Goal: Task Accomplishment & Management: Manage account settings

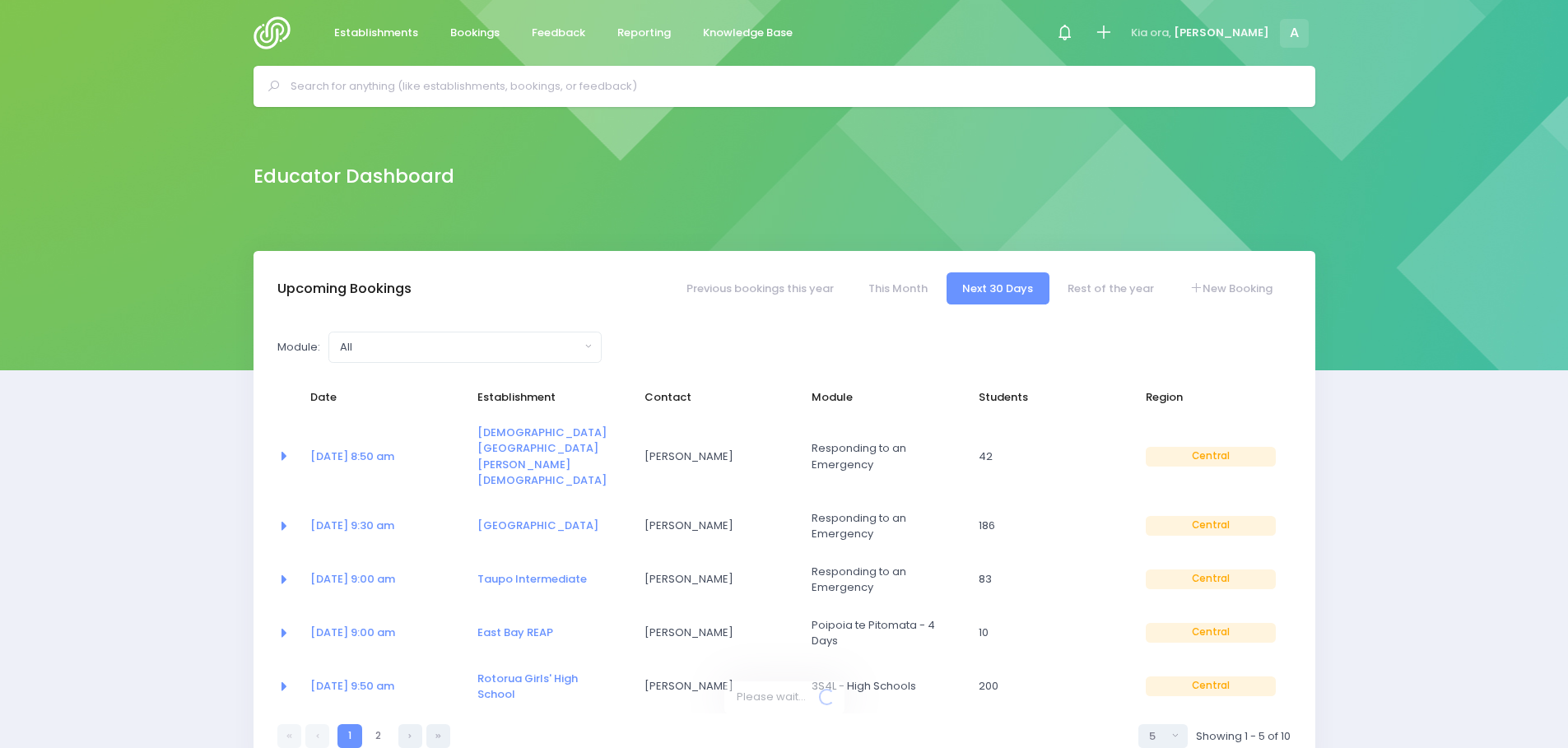
select select "5"
click at [363, 432] on td "14 Aug at 8:50 am" at bounding box center [383, 457] width 167 height 86
click at [364, 448] on link "14 Aug at 8:50 am" at bounding box center [352, 456] width 84 height 16
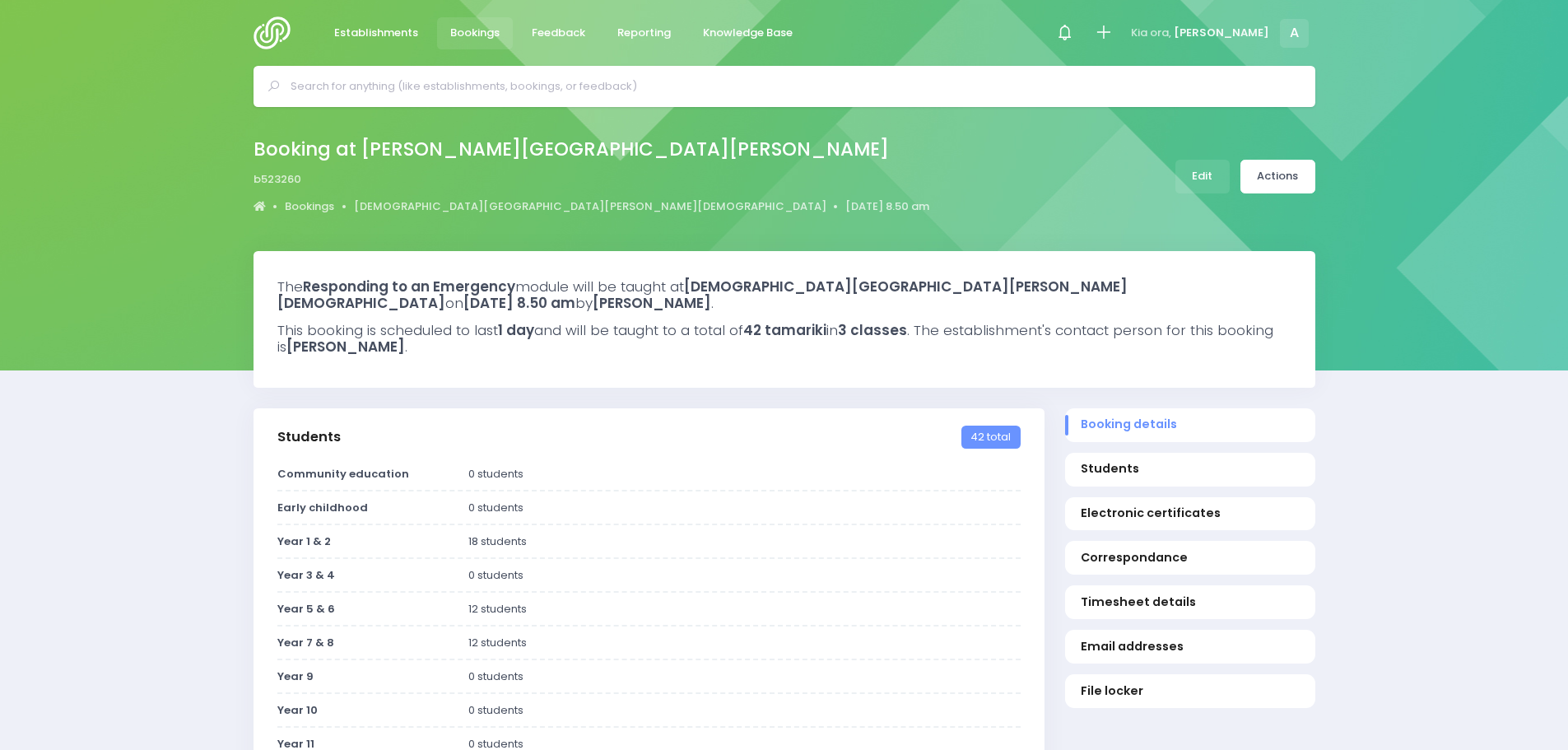
select select "5"
click at [1207, 174] on link "Edit" at bounding box center [1202, 177] width 55 height 34
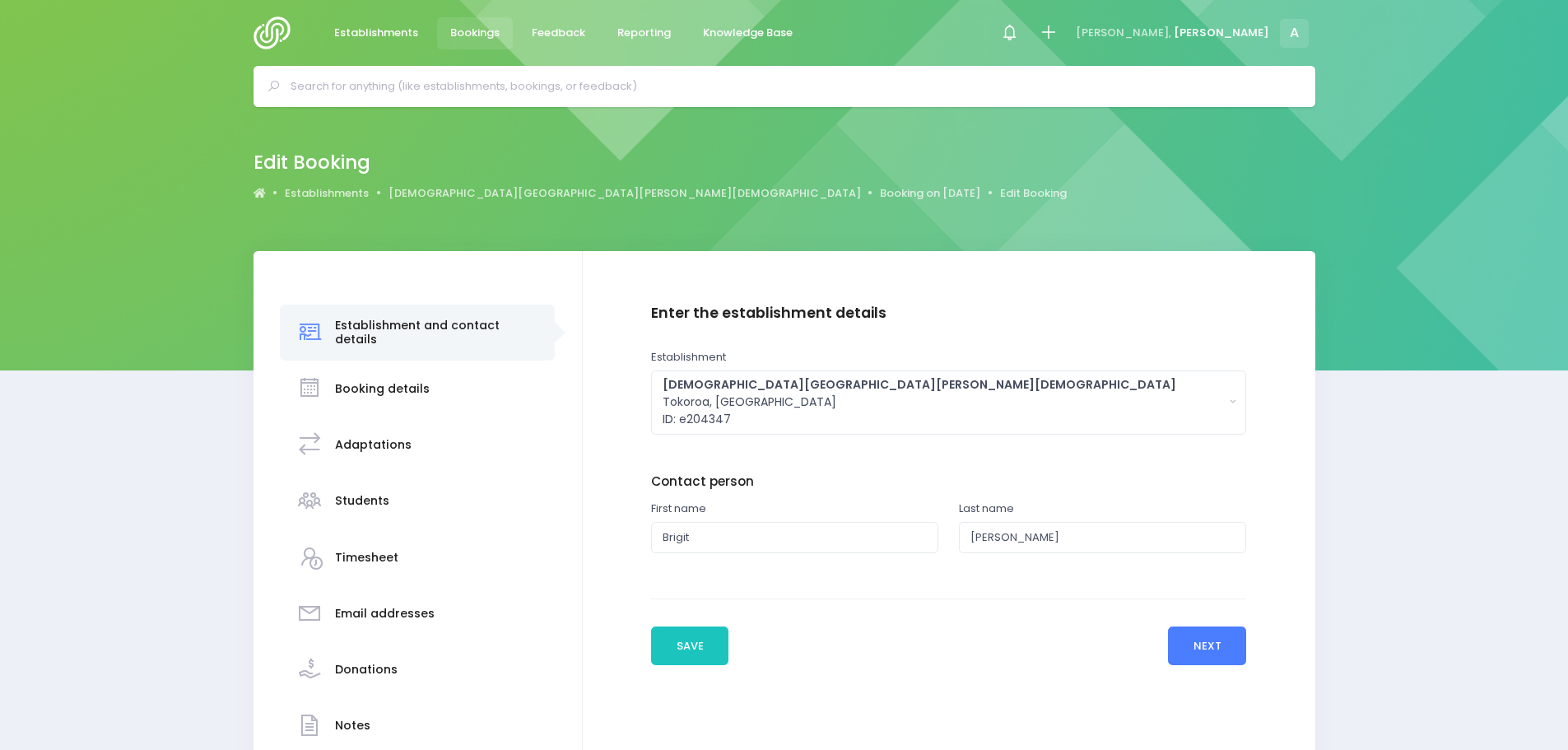
click at [1206, 644] on button "Next" at bounding box center [1206, 646] width 78 height 40
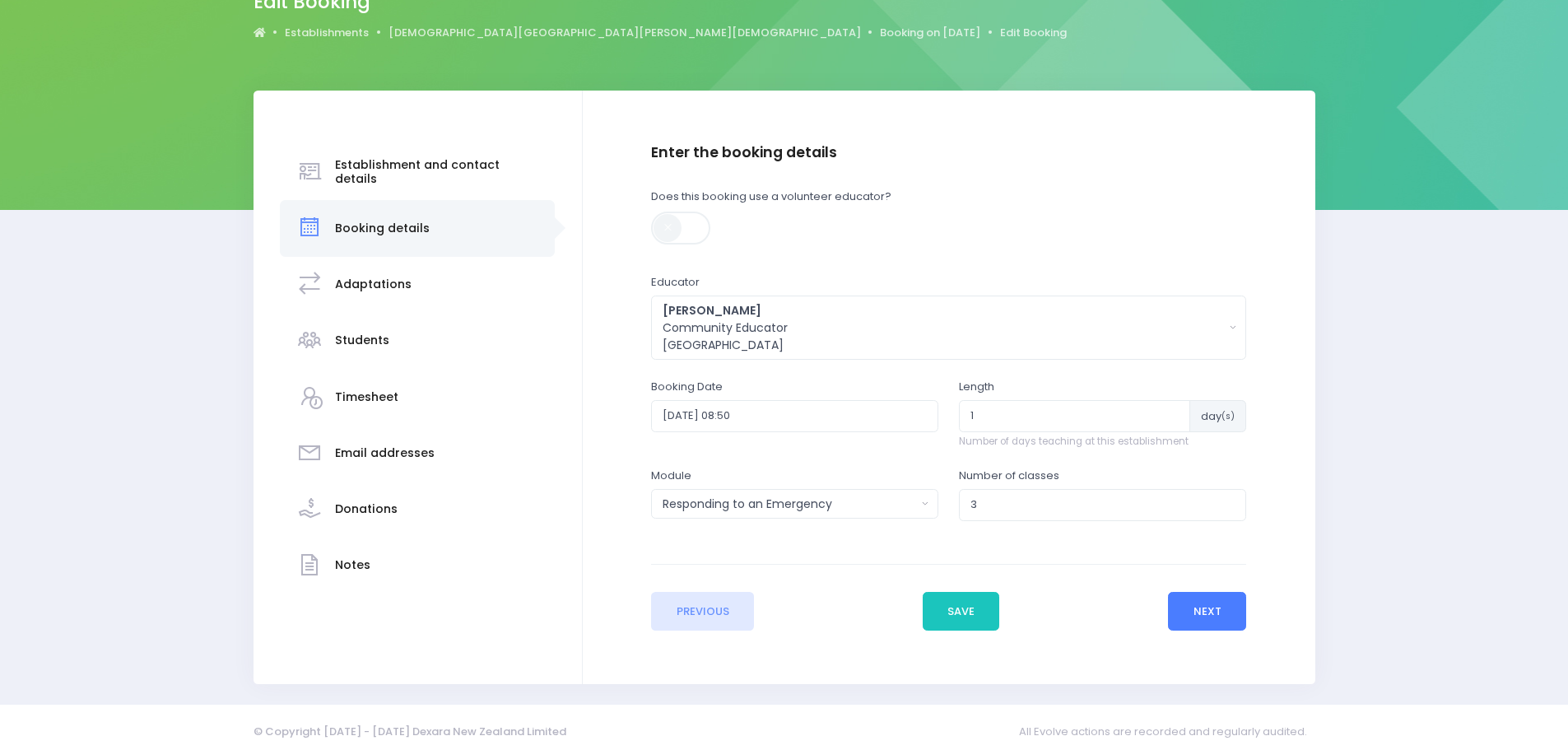
scroll to position [169, 0]
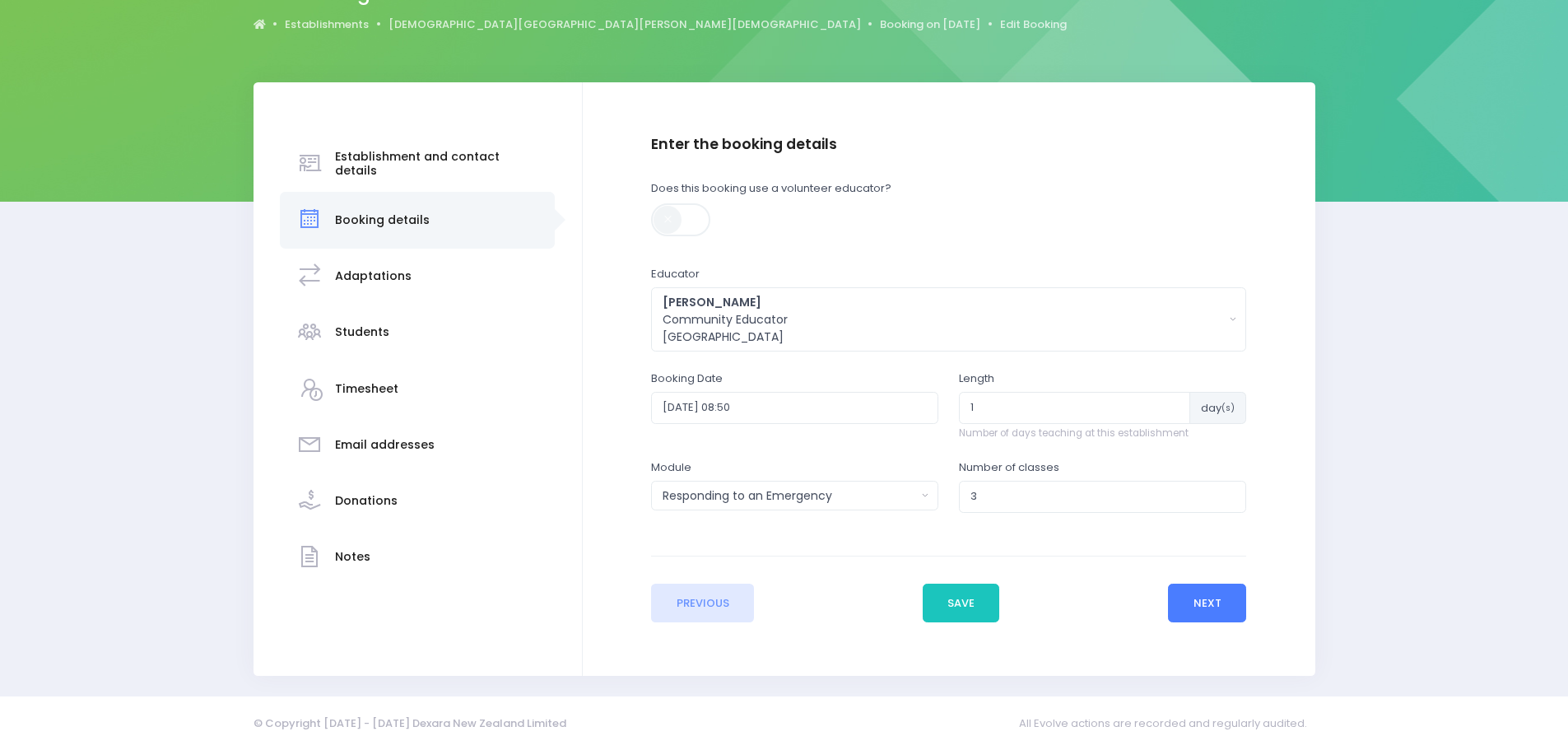
click at [1198, 607] on button "Next" at bounding box center [1206, 604] width 78 height 40
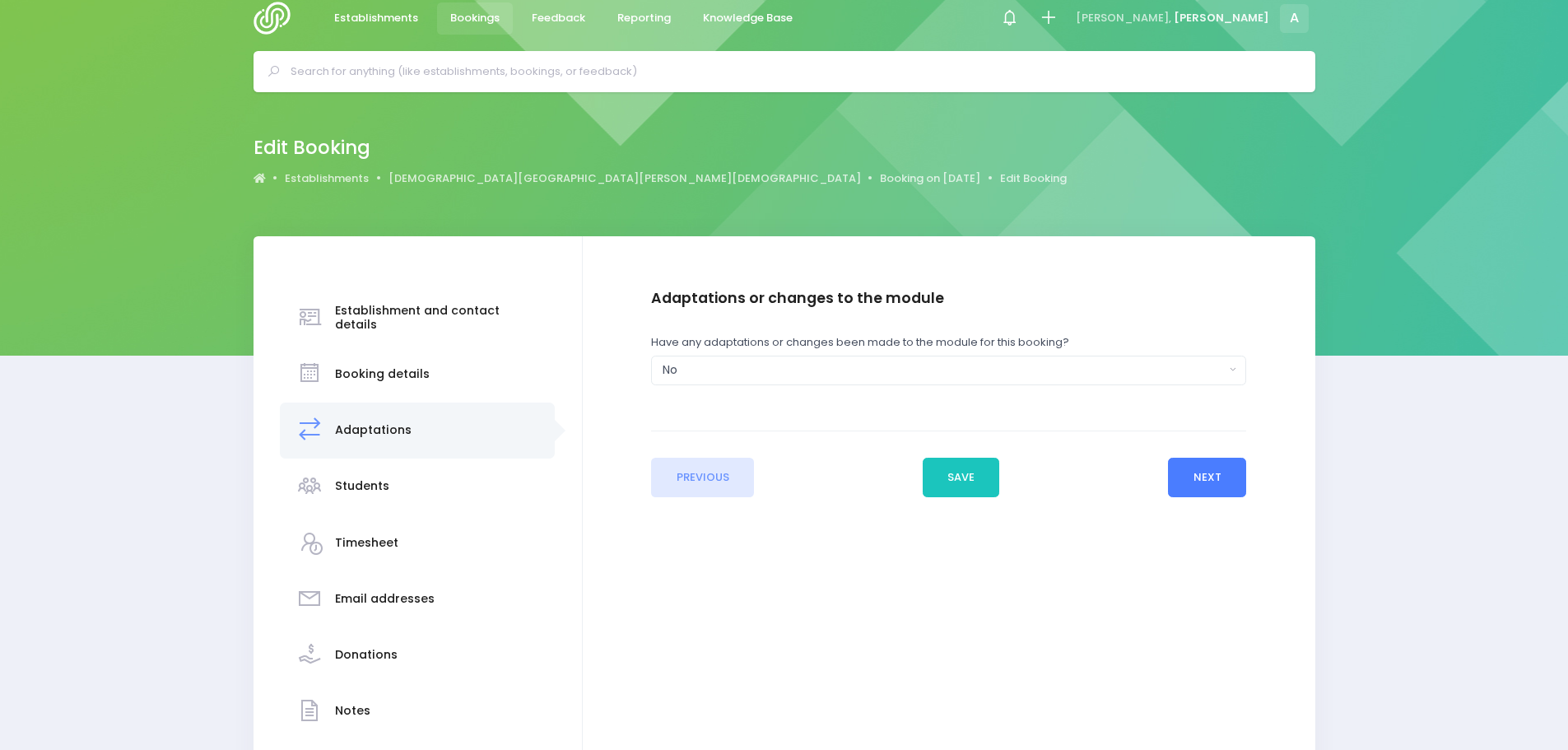
scroll to position [0, 0]
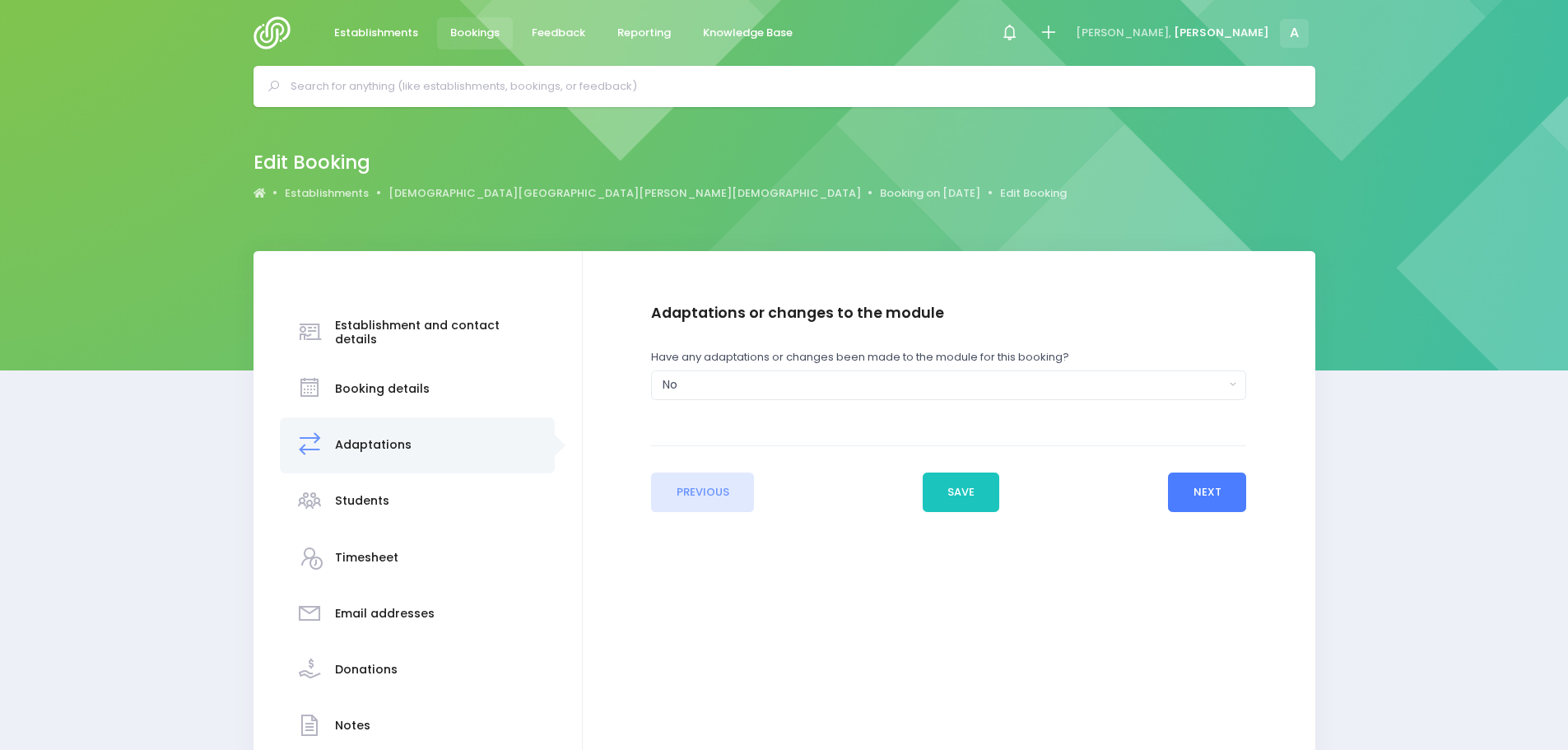
click at [1244, 494] on button "Next" at bounding box center [1206, 492] width 78 height 40
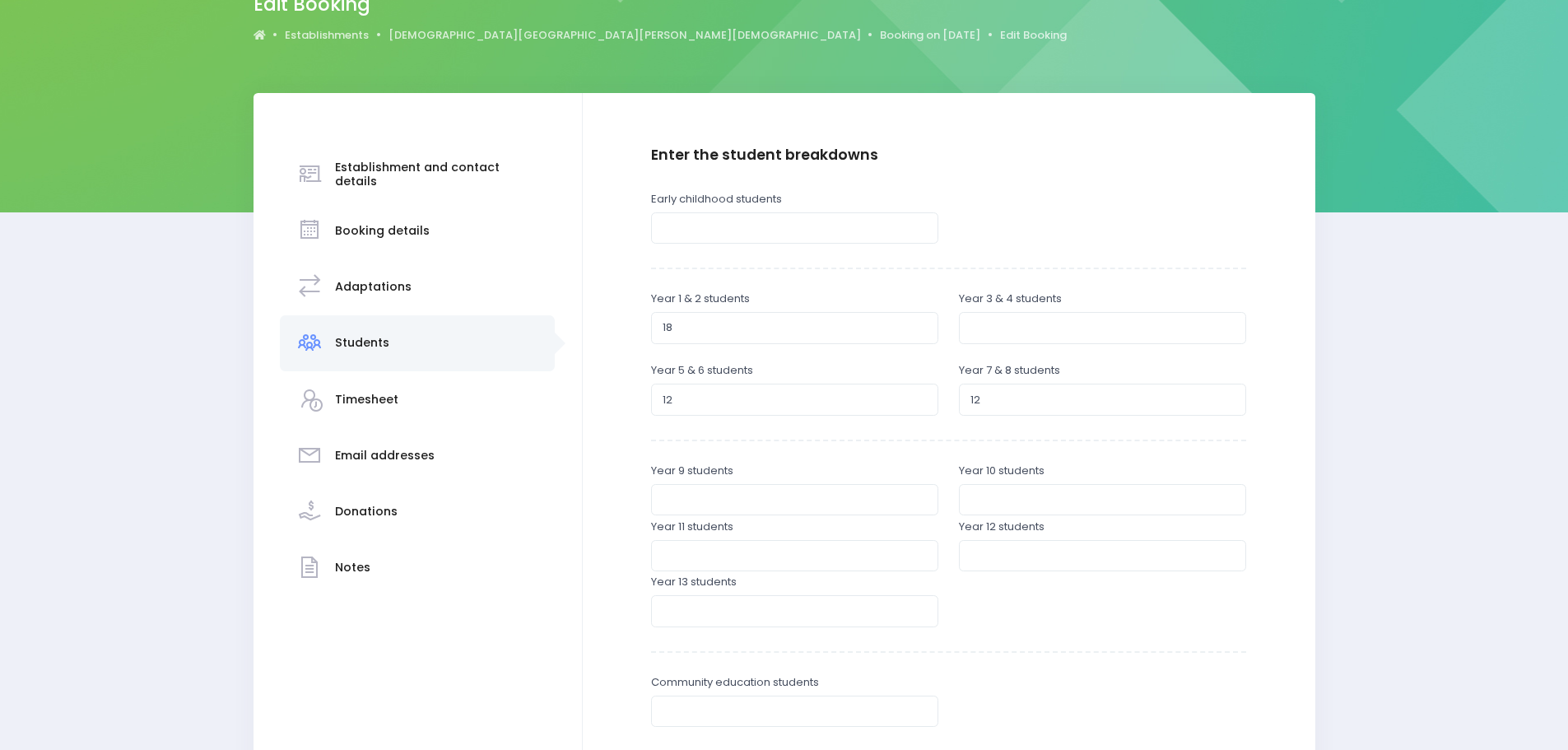
scroll to position [165, 0]
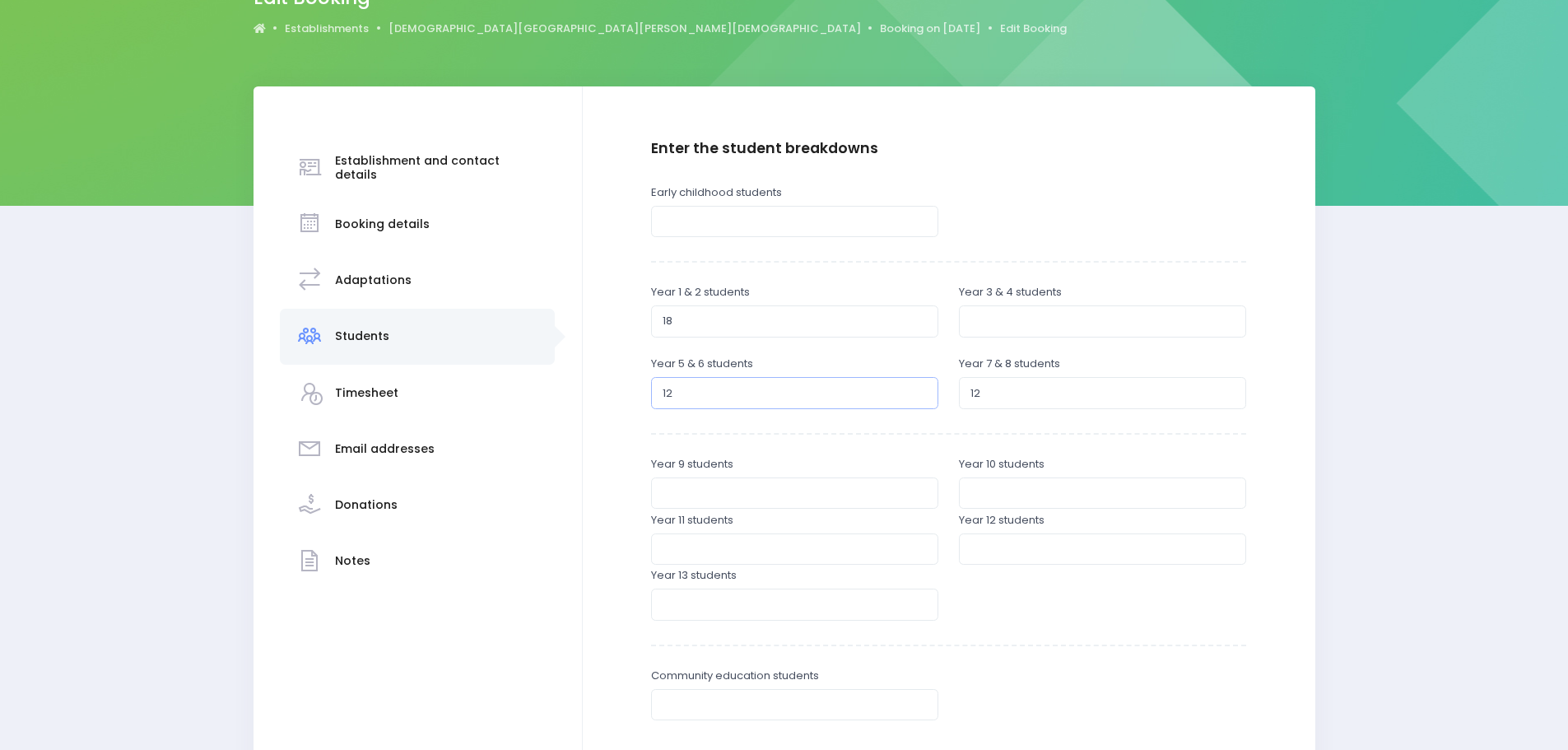
click at [691, 396] on input "12" at bounding box center [794, 392] width 287 height 31
type input "1"
type input "5"
click at [1017, 396] on input "12" at bounding box center [1102, 392] width 287 height 31
type input "1"
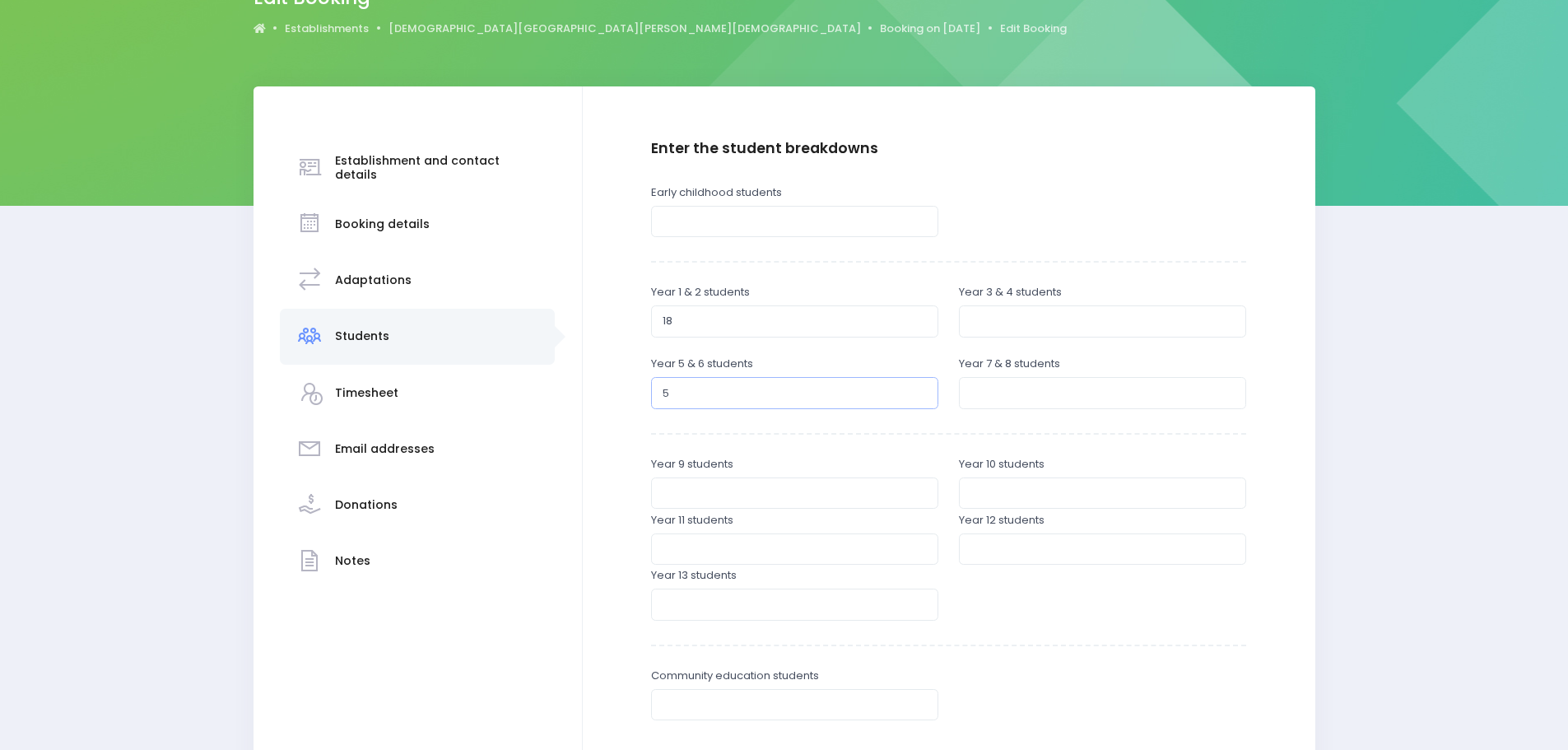
click at [716, 396] on input "5" at bounding box center [794, 392] width 287 height 31
type input "21"
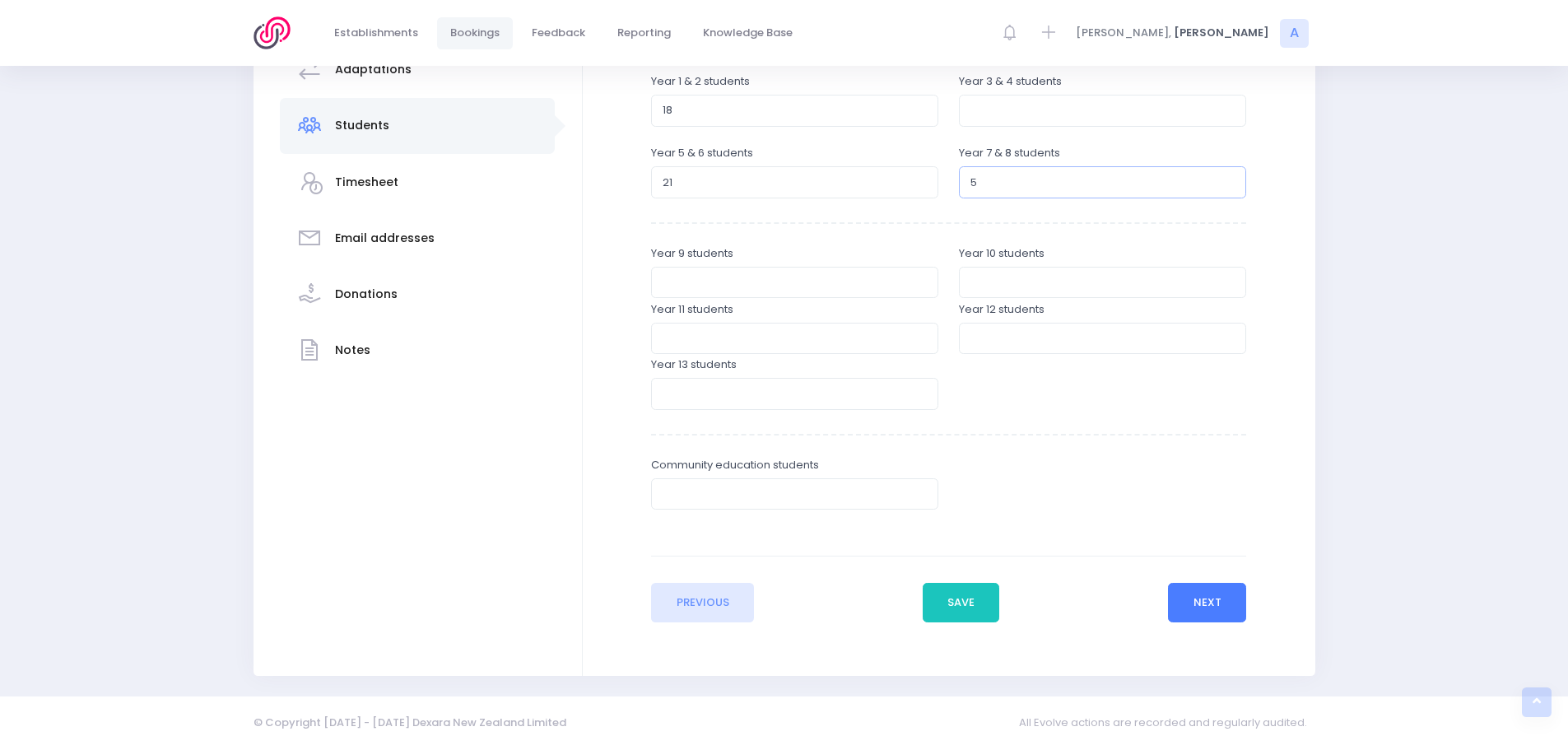
type input "5"
click at [1199, 614] on button "Next" at bounding box center [1206, 603] width 78 height 40
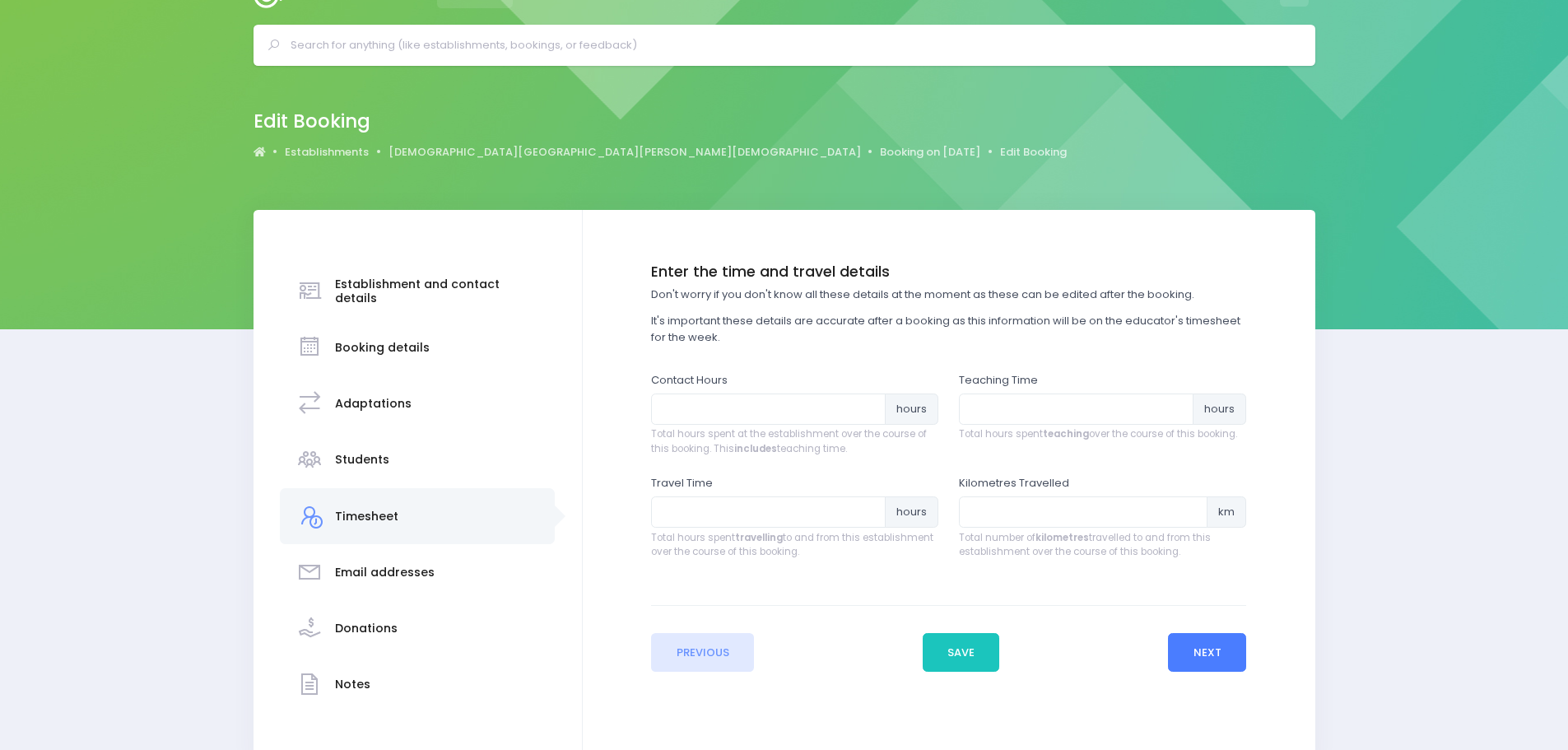
scroll to position [0, 0]
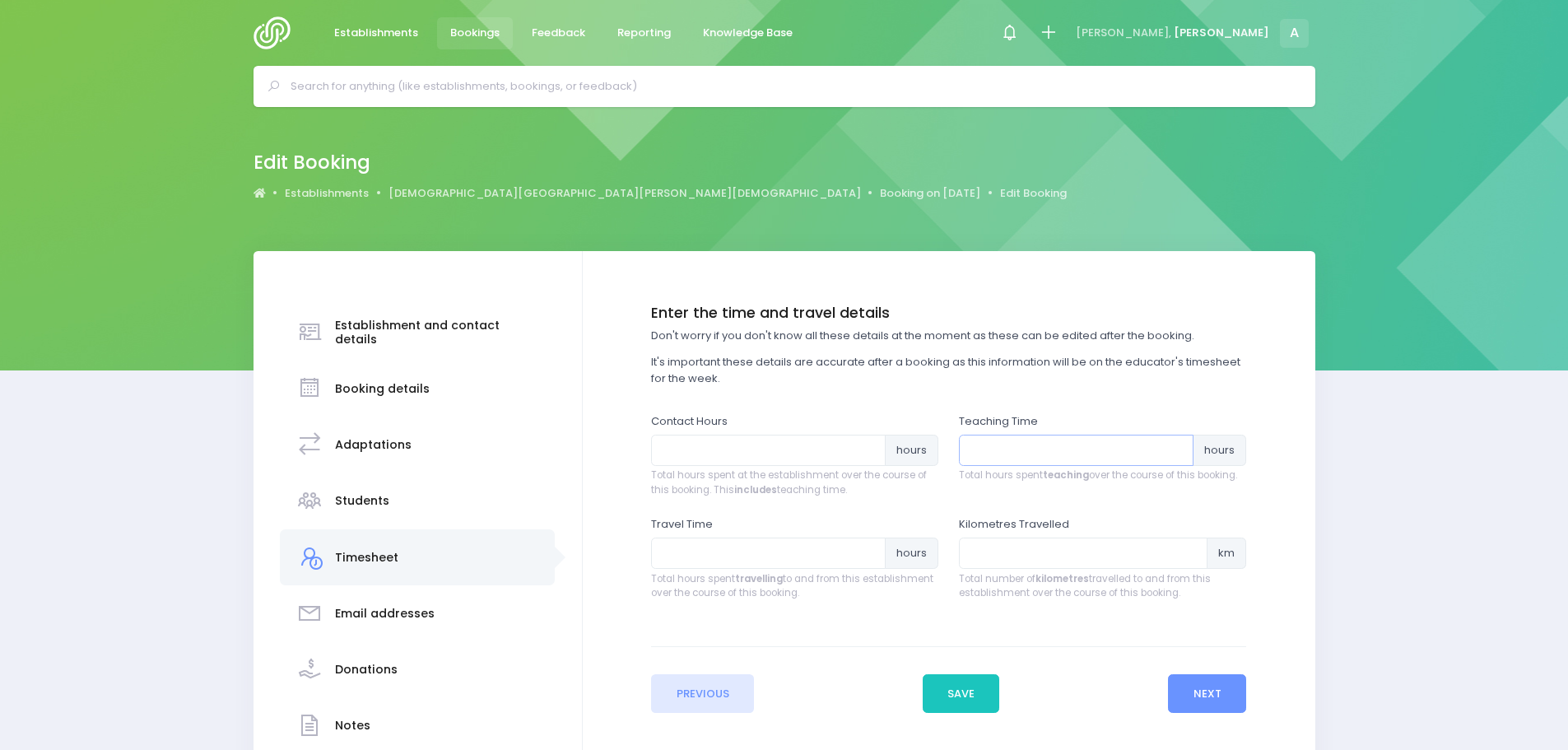
click at [1045, 458] on input "number" at bounding box center [1076, 450] width 235 height 31
type input "3"
click at [1023, 560] on input "number" at bounding box center [1083, 553] width 248 height 31
type input "116"
click at [740, 551] on input "number" at bounding box center [768, 553] width 235 height 31
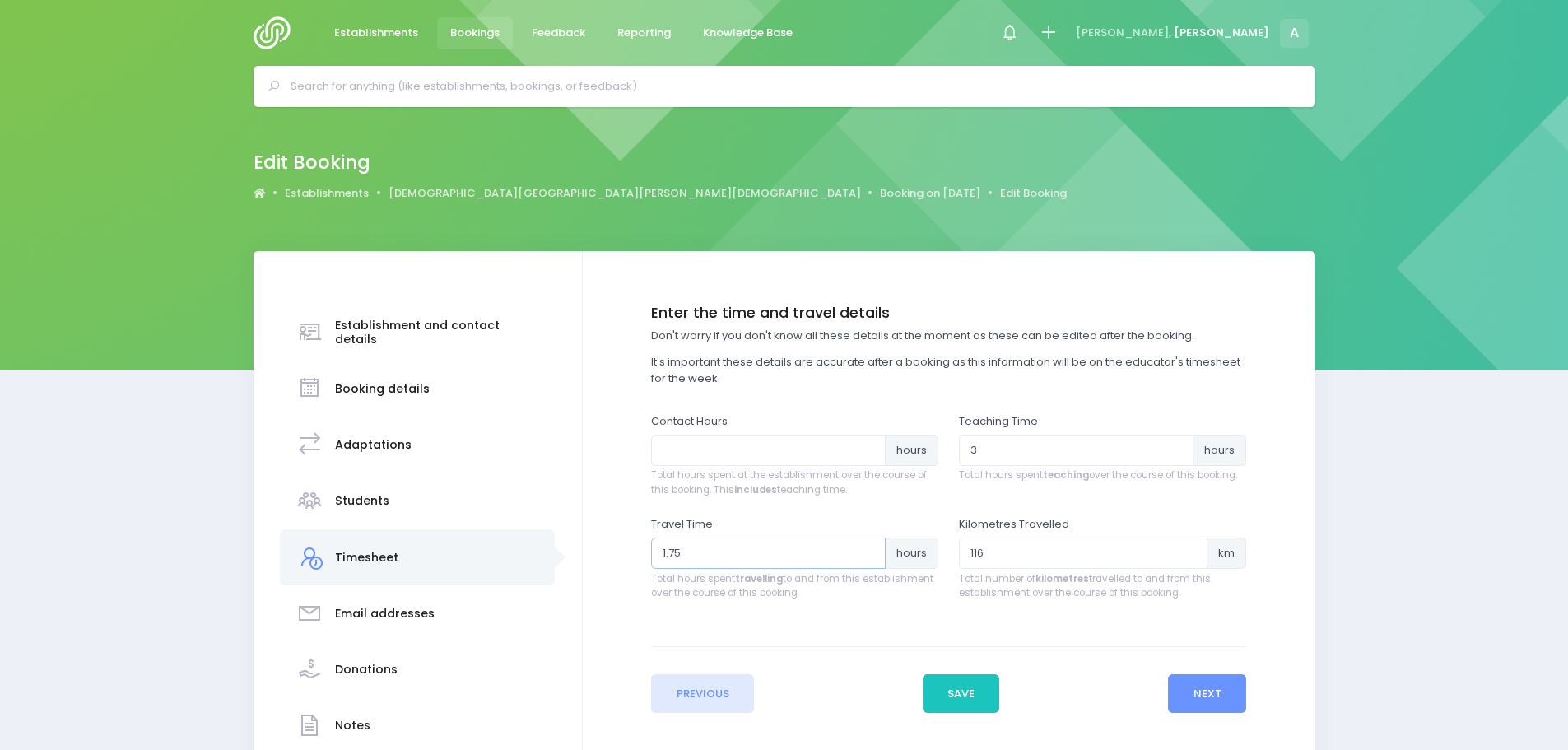
type input "1.75"
click at [695, 445] on input "number" at bounding box center [768, 450] width 235 height 31
type input "4.25"
click at [1185, 689] on button "Next" at bounding box center [1206, 694] width 78 height 40
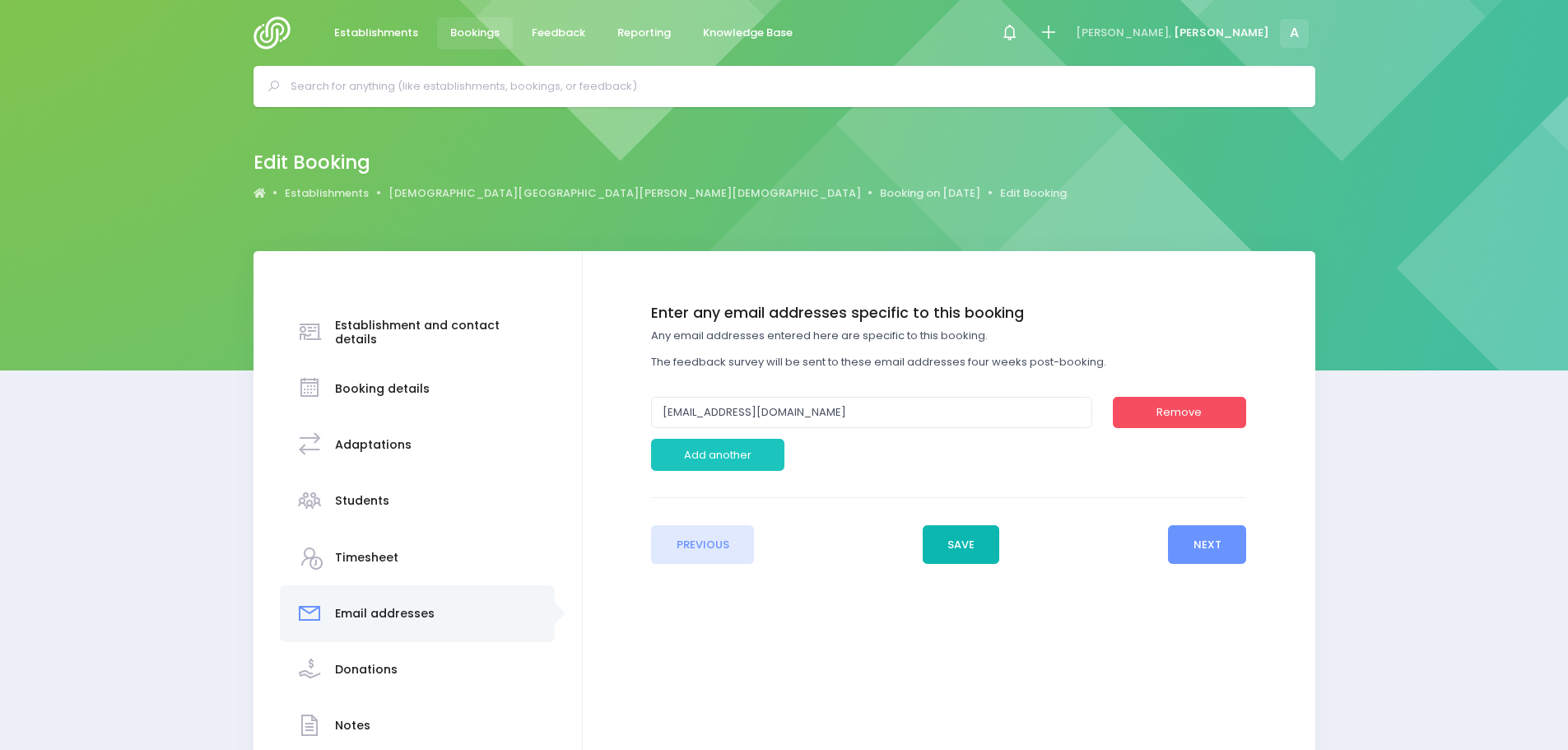
click at [953, 541] on button "Save" at bounding box center [961, 545] width 77 height 40
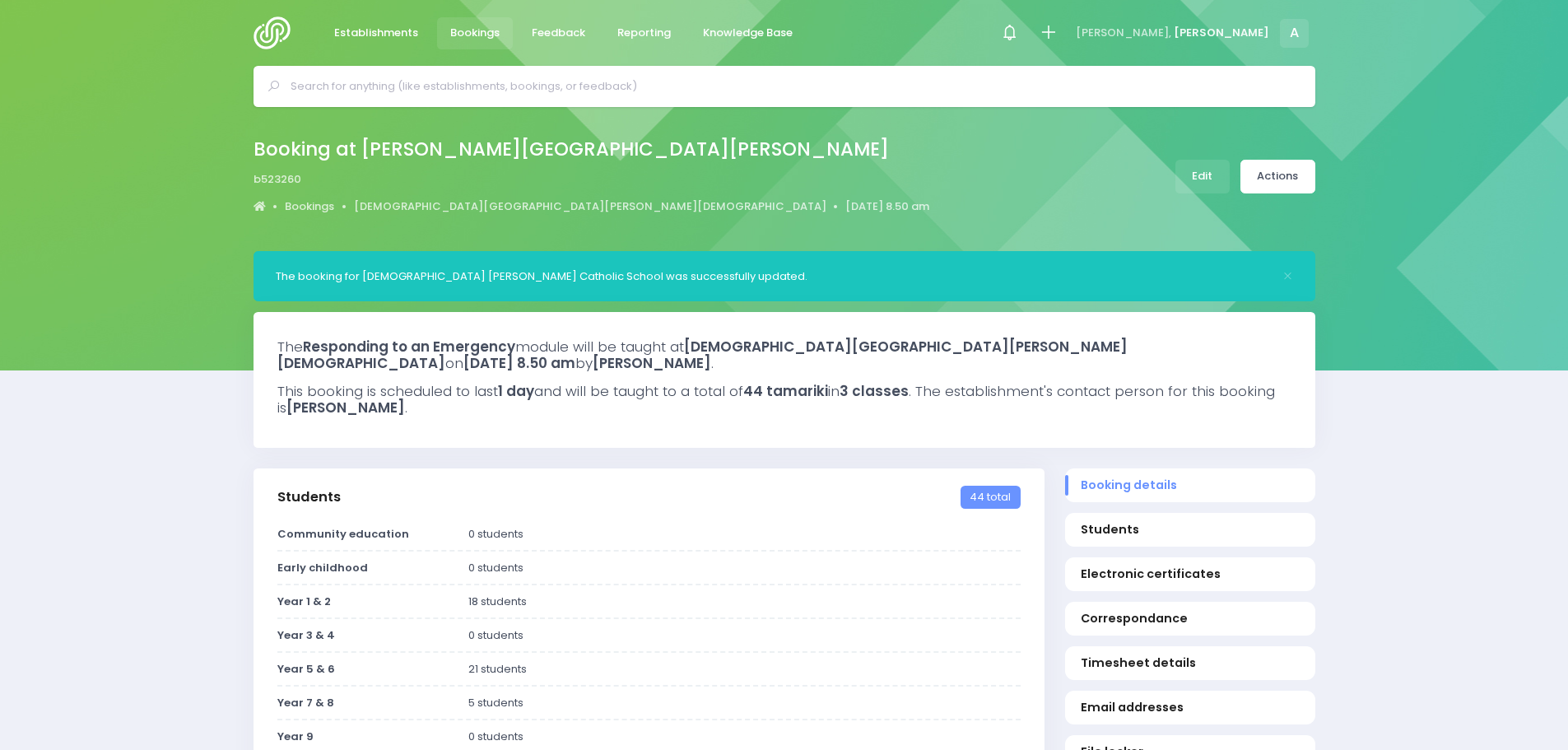
select select "5"
click at [1277, 173] on link "Actions" at bounding box center [1277, 177] width 75 height 34
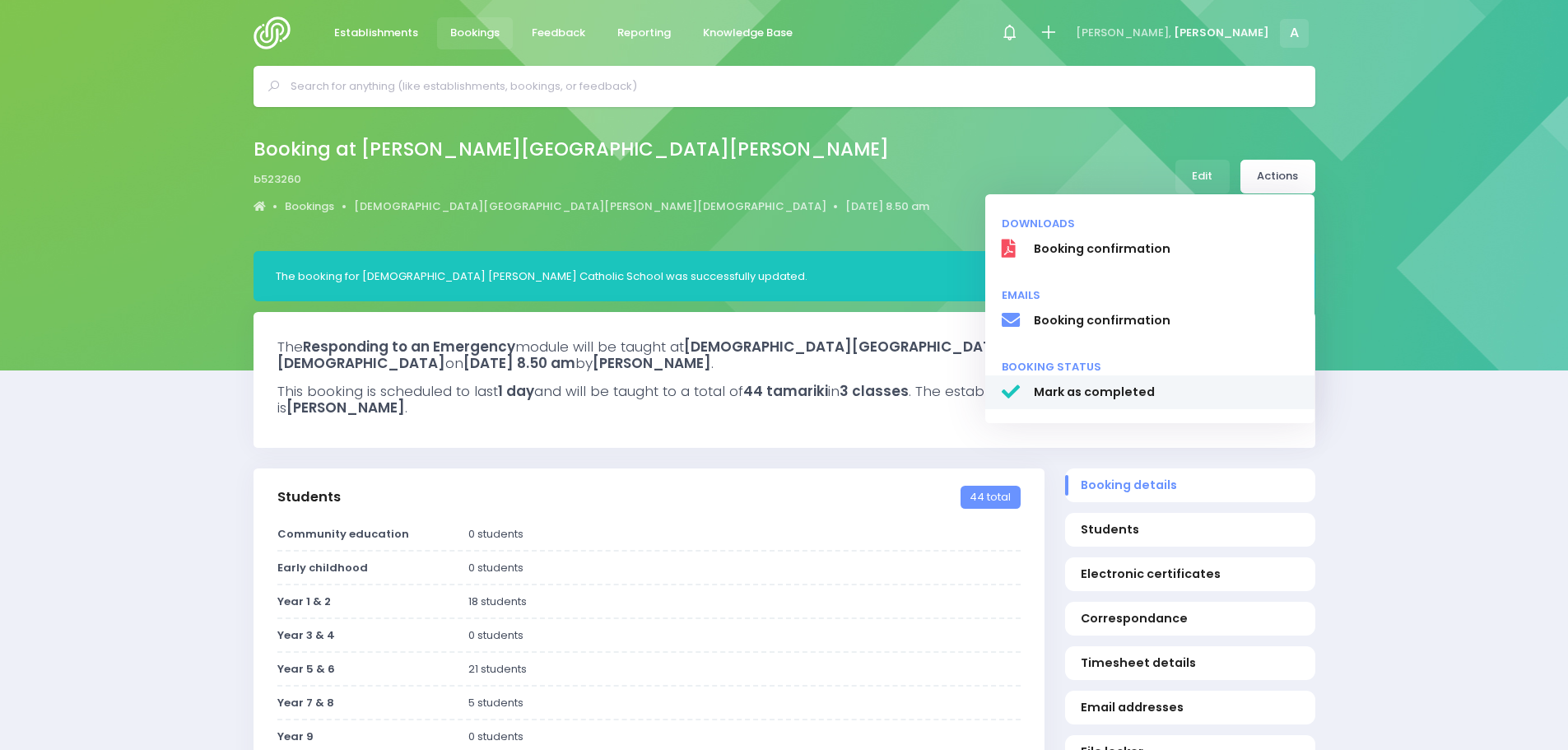
click at [1120, 393] on span "Mark as completed" at bounding box center [1165, 392] width 265 height 18
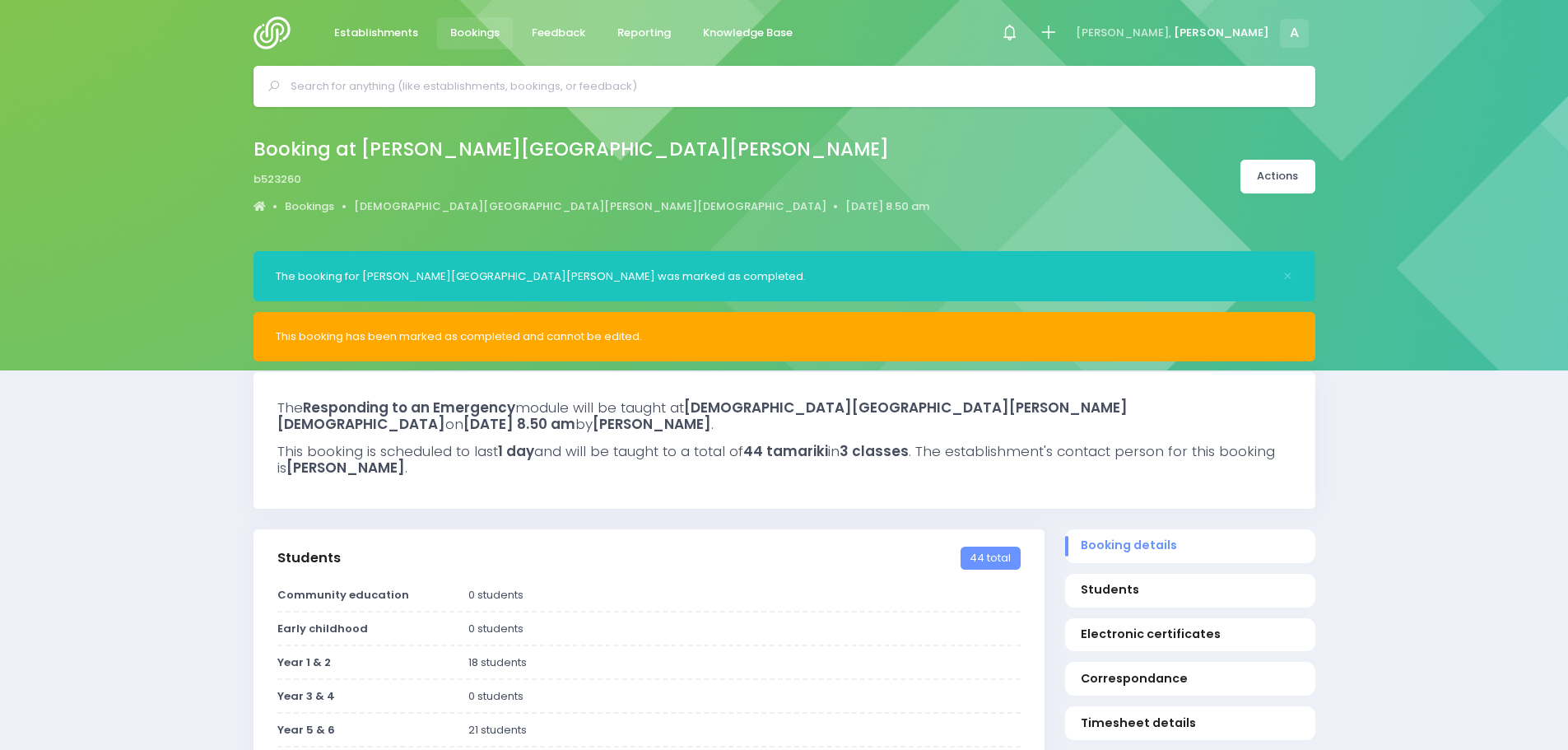
select select "5"
click at [268, 26] on img at bounding box center [277, 33] width 47 height 33
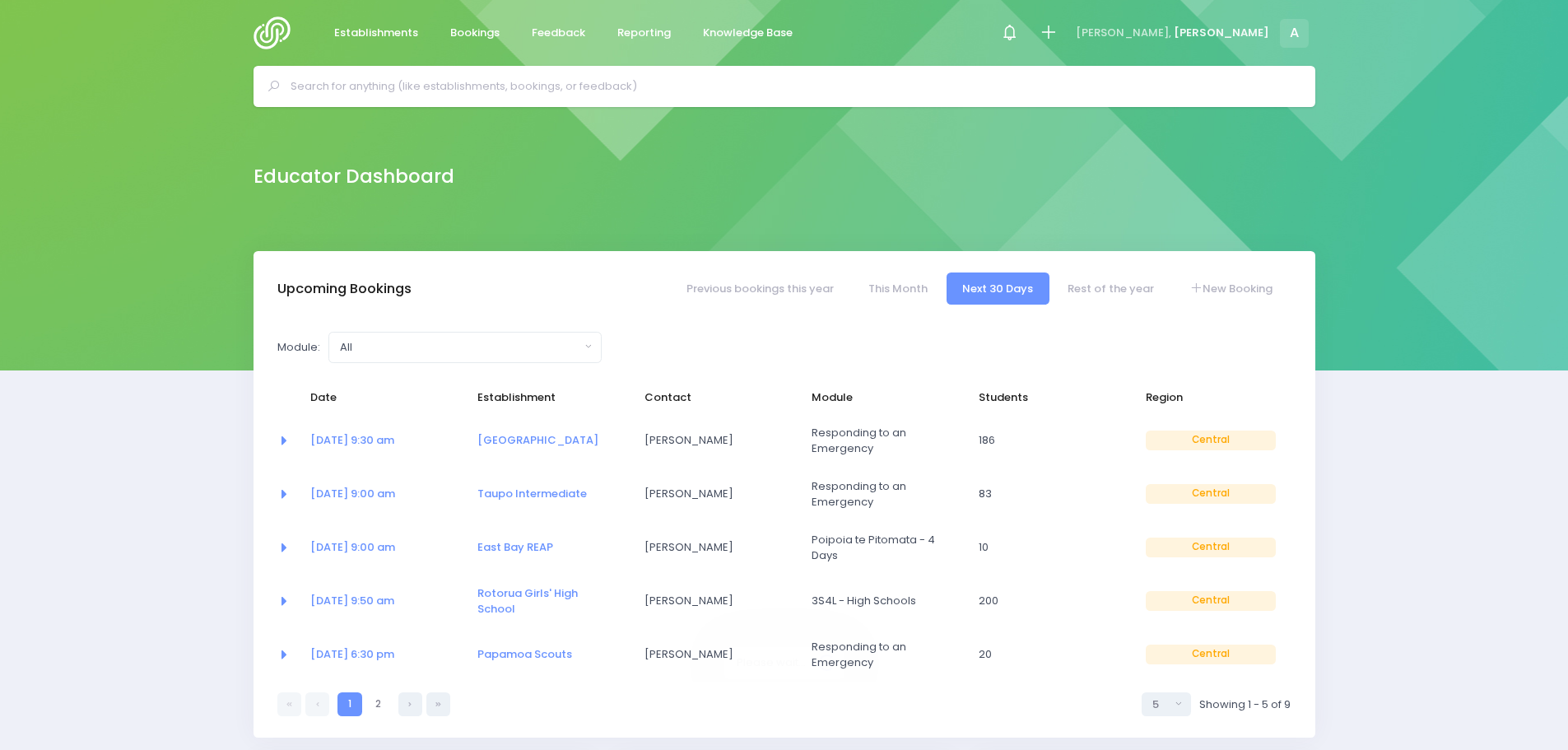
select select "5"
click at [333, 653] on link "01 Sep at 6:30 pm" at bounding box center [352, 654] width 84 height 16
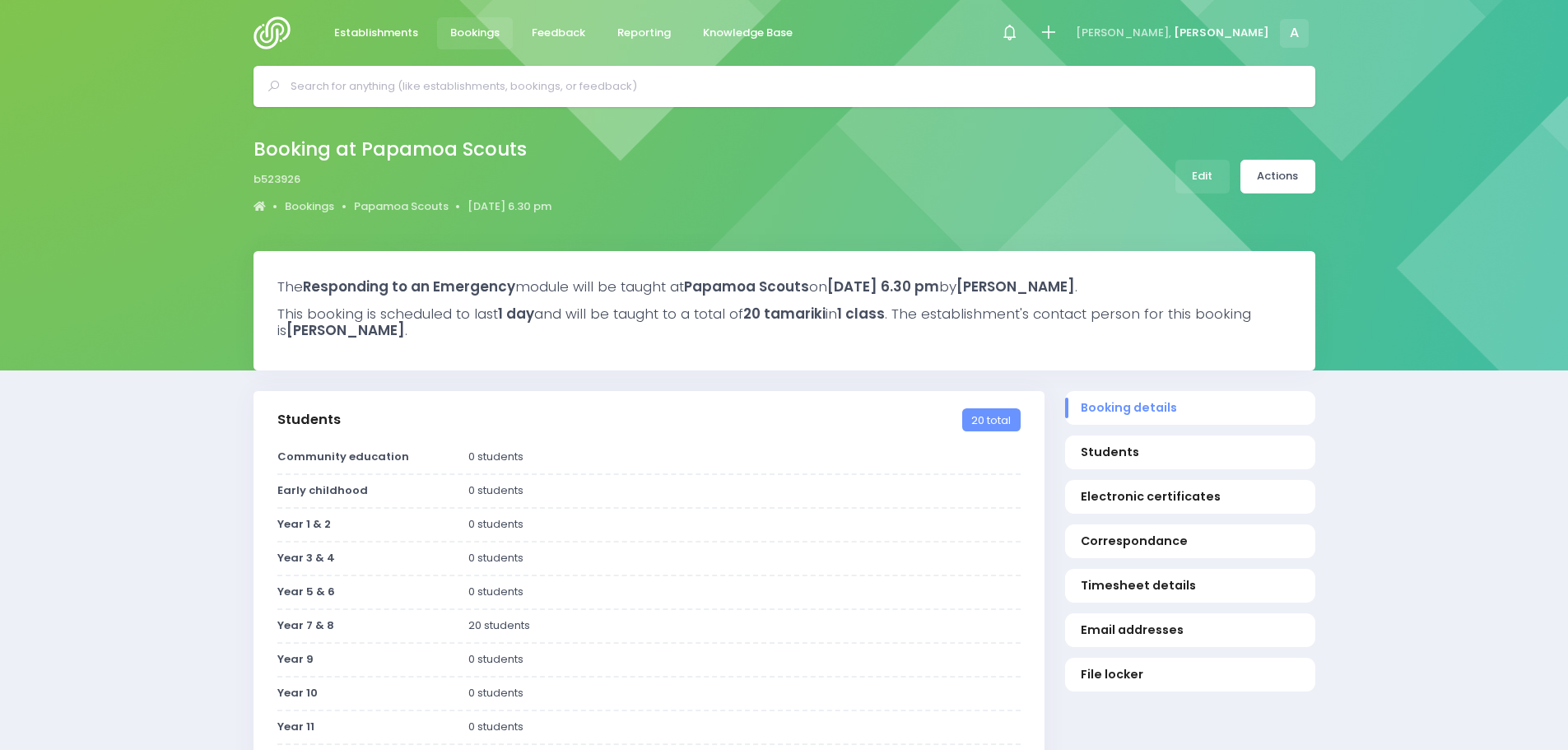
select select "5"
click at [1216, 179] on link "Edit" at bounding box center [1202, 177] width 55 height 34
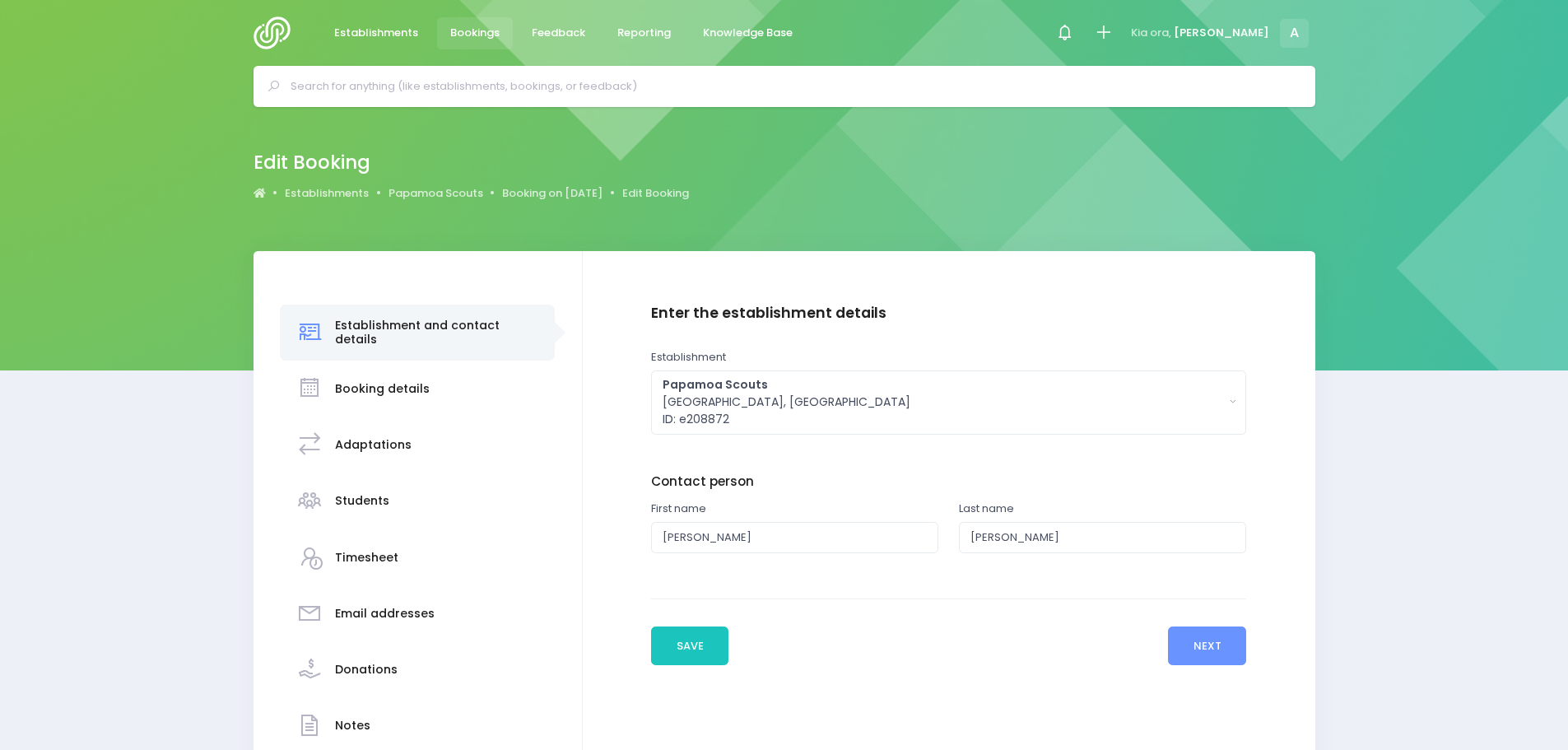
click at [358, 382] on h3 "Booking details" at bounding box center [382, 389] width 95 height 14
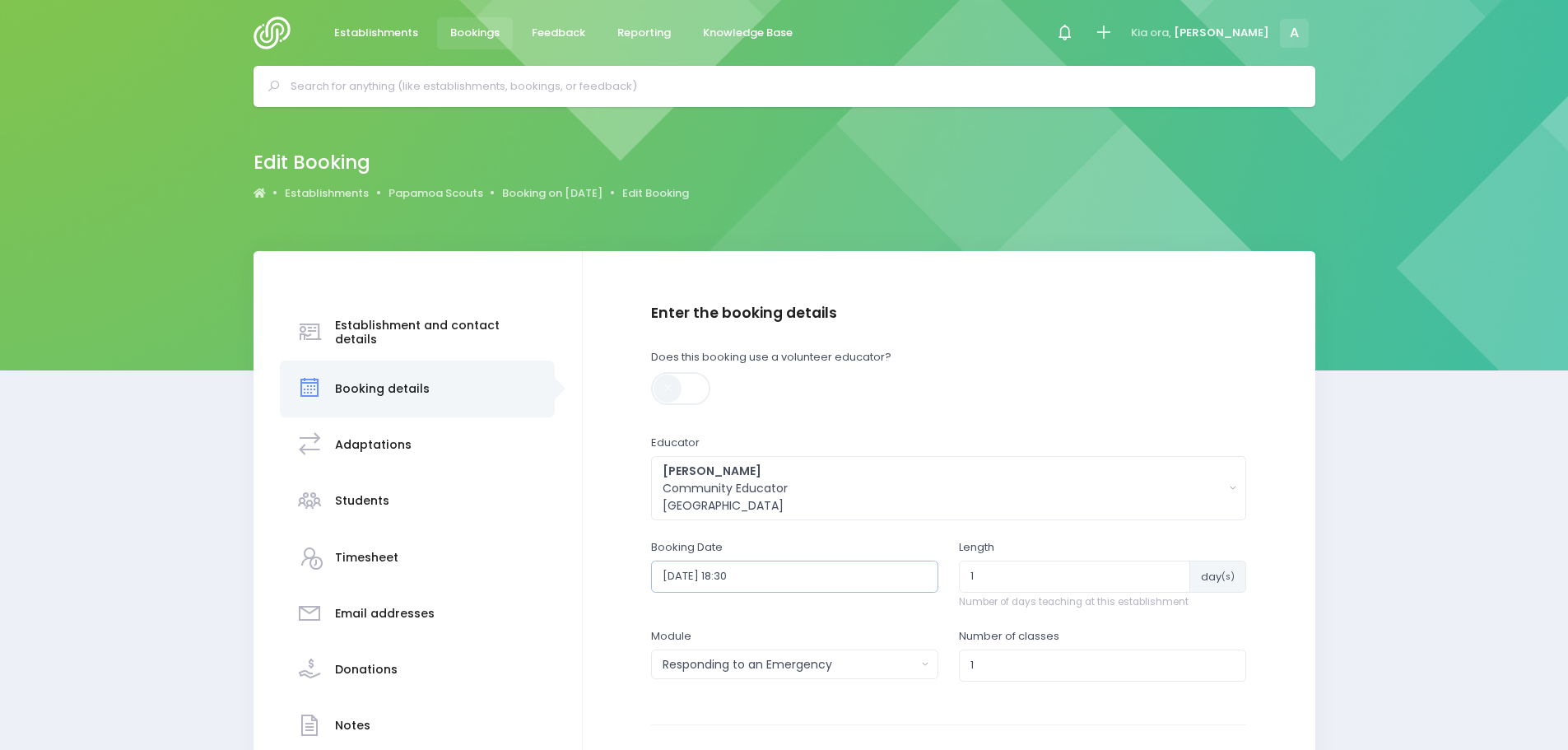
click at [787, 576] on input "2025-09-01 18:30" at bounding box center [794, 576] width 287 height 31
click at [850, 625] on th at bounding box center [846, 615] width 29 height 27
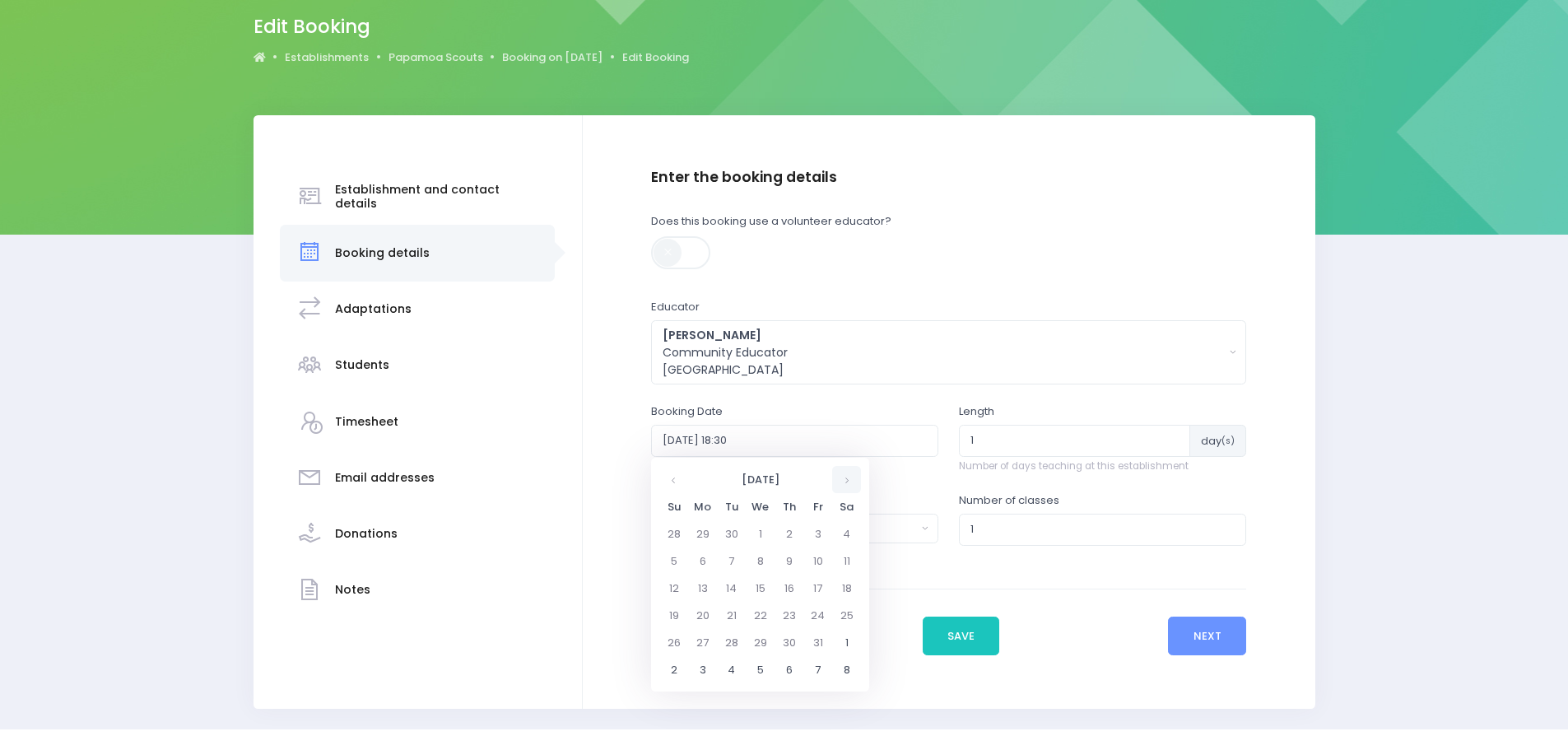
scroll to position [165, 0]
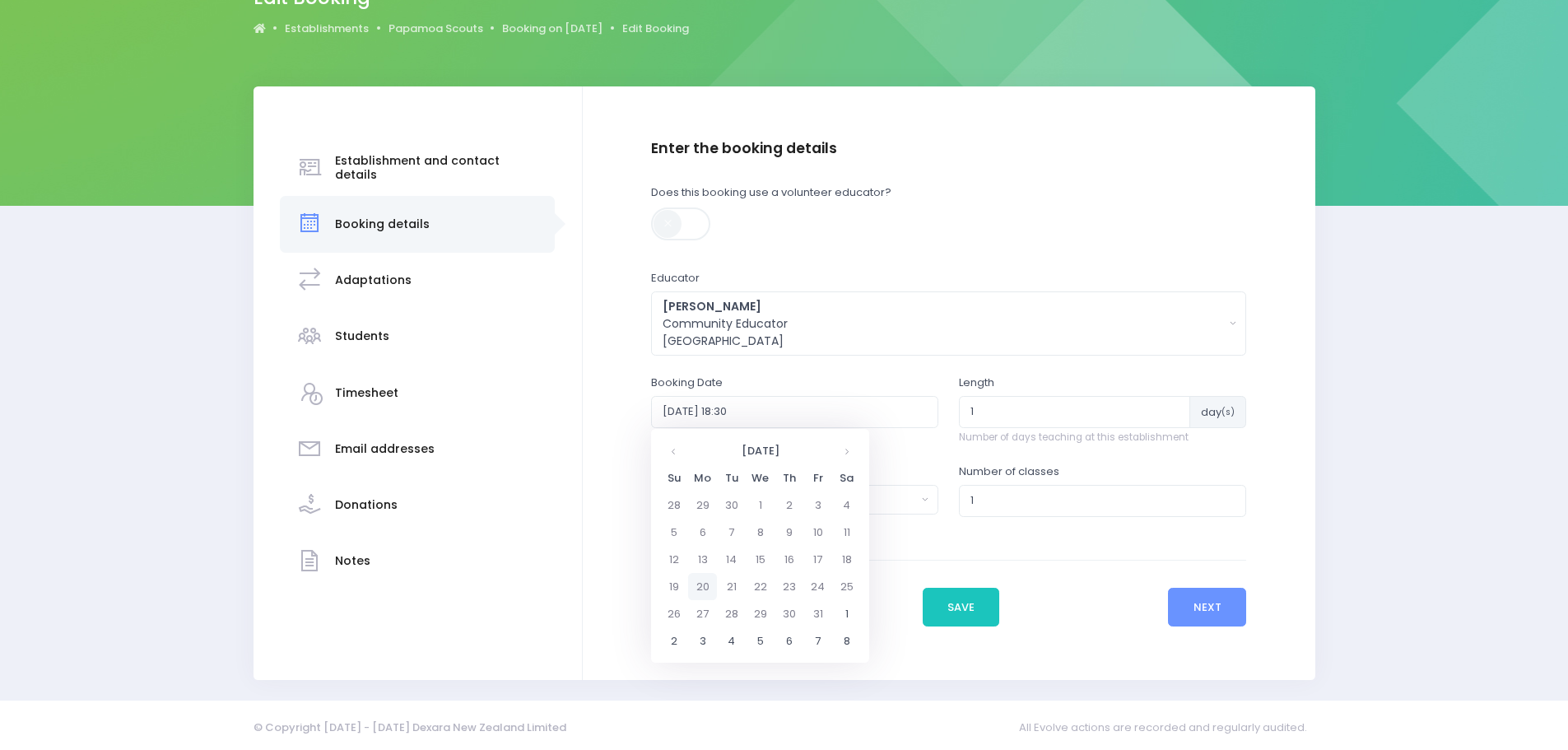
click at [704, 591] on td "20" at bounding box center [702, 587] width 29 height 27
click at [675, 604] on span "6" at bounding box center [677, 603] width 29 height 21
click at [781, 532] on span "6:30" at bounding box center [785, 528] width 46 height 21
type input "2025-10-20 18:30"
click at [948, 603] on button "Save" at bounding box center [961, 608] width 77 height 40
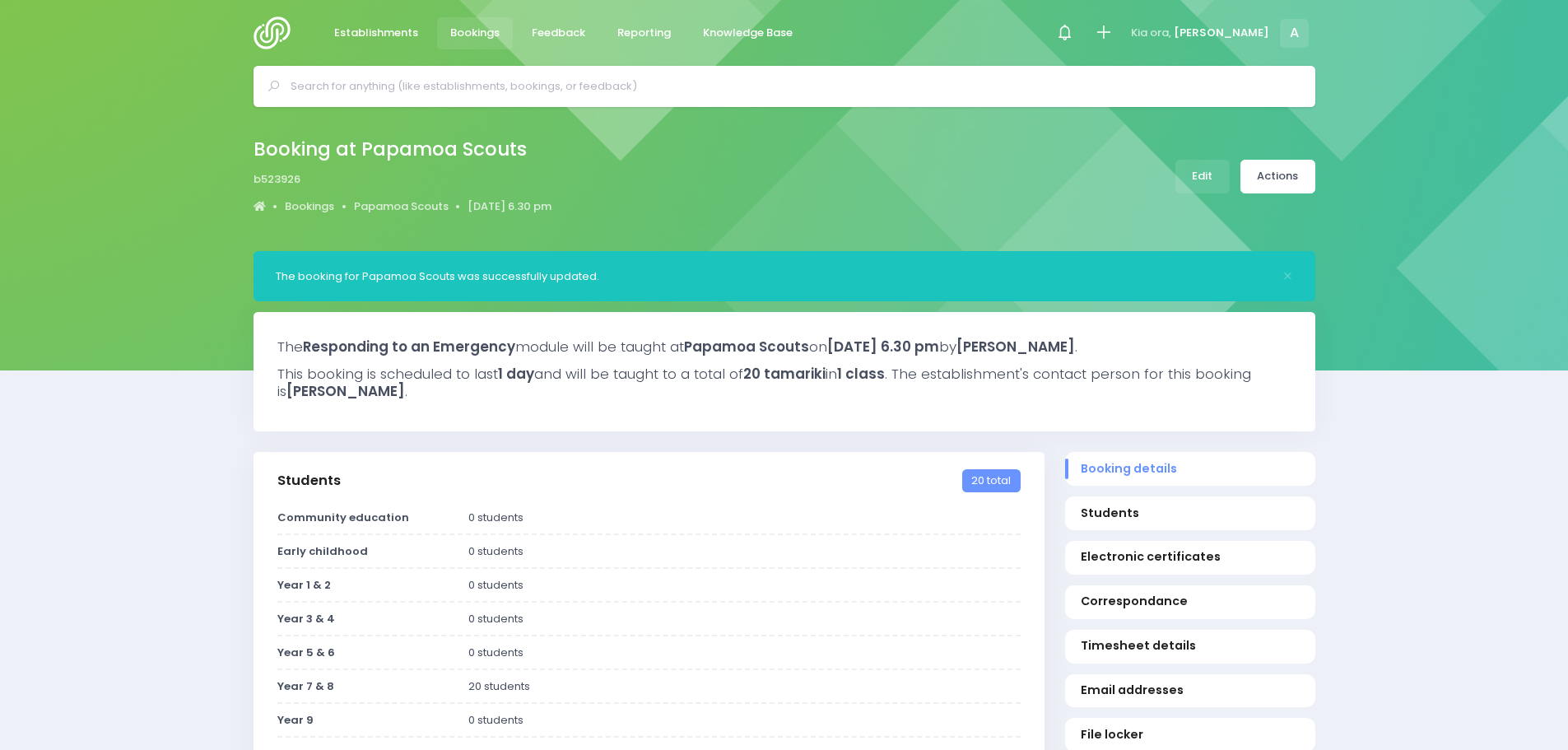
select select "5"
click at [1300, 181] on link "Actions" at bounding box center [1277, 177] width 75 height 34
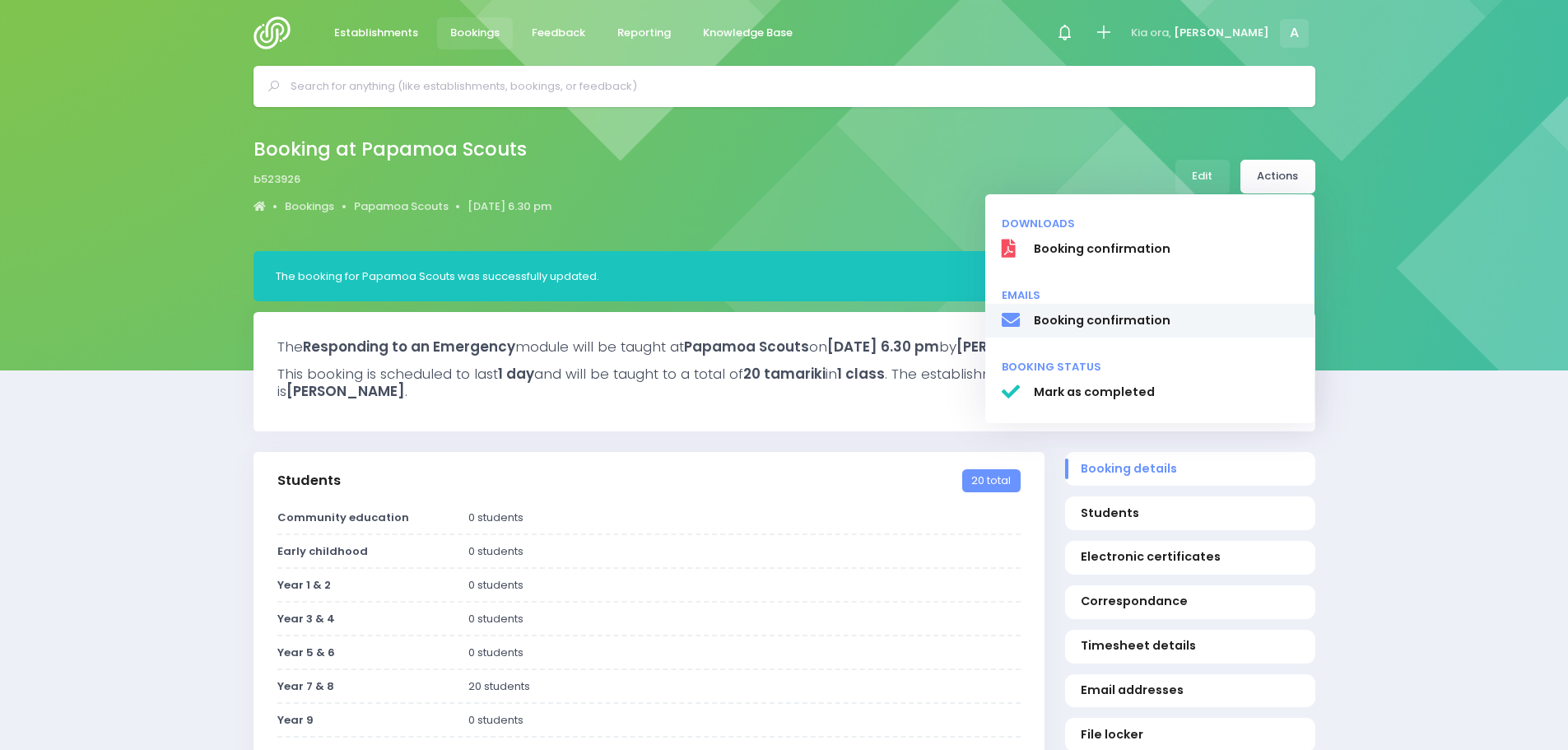
click at [1126, 327] on span "Booking confirmation" at bounding box center [1165, 321] width 265 height 18
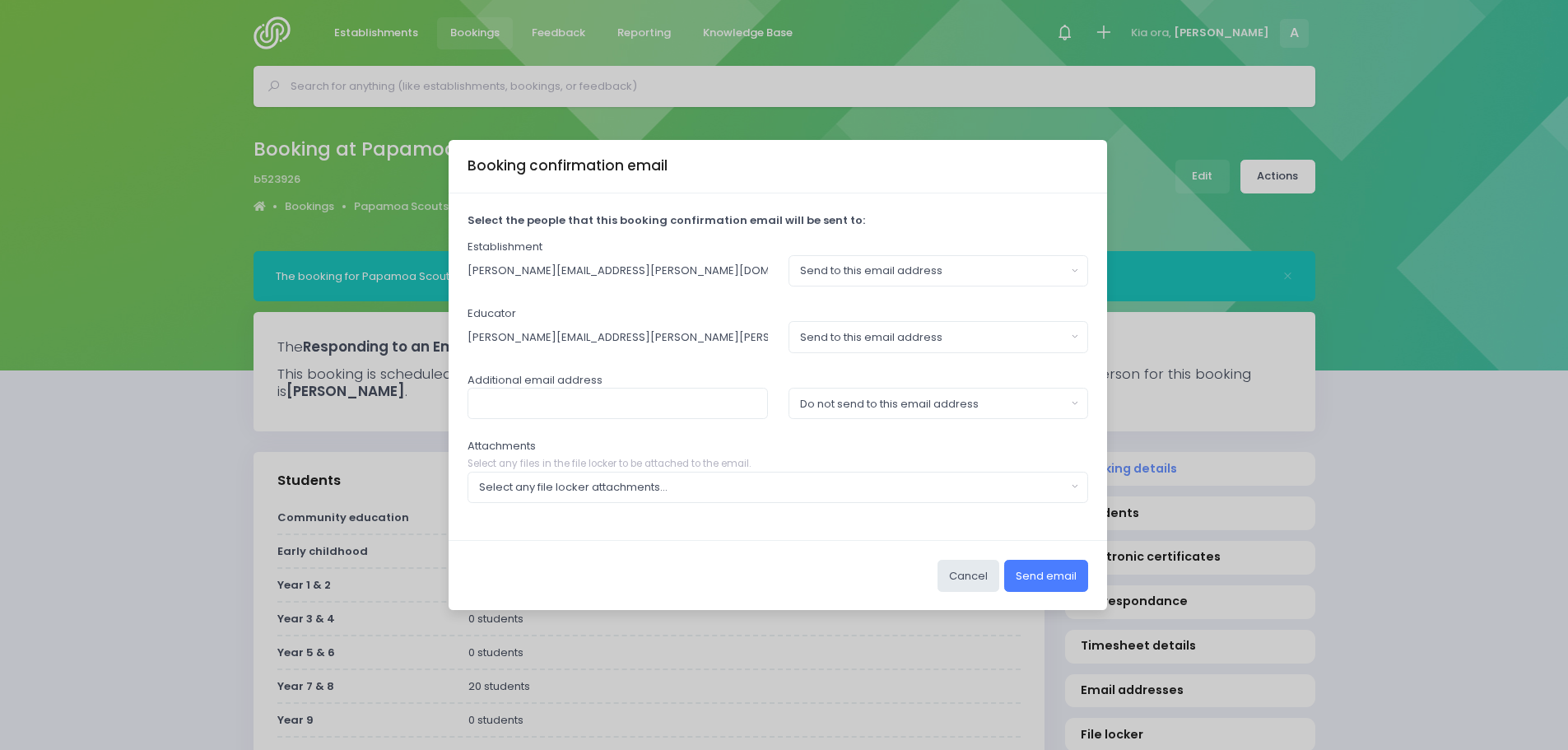
click at [1044, 573] on button "Send email" at bounding box center [1046, 575] width 84 height 31
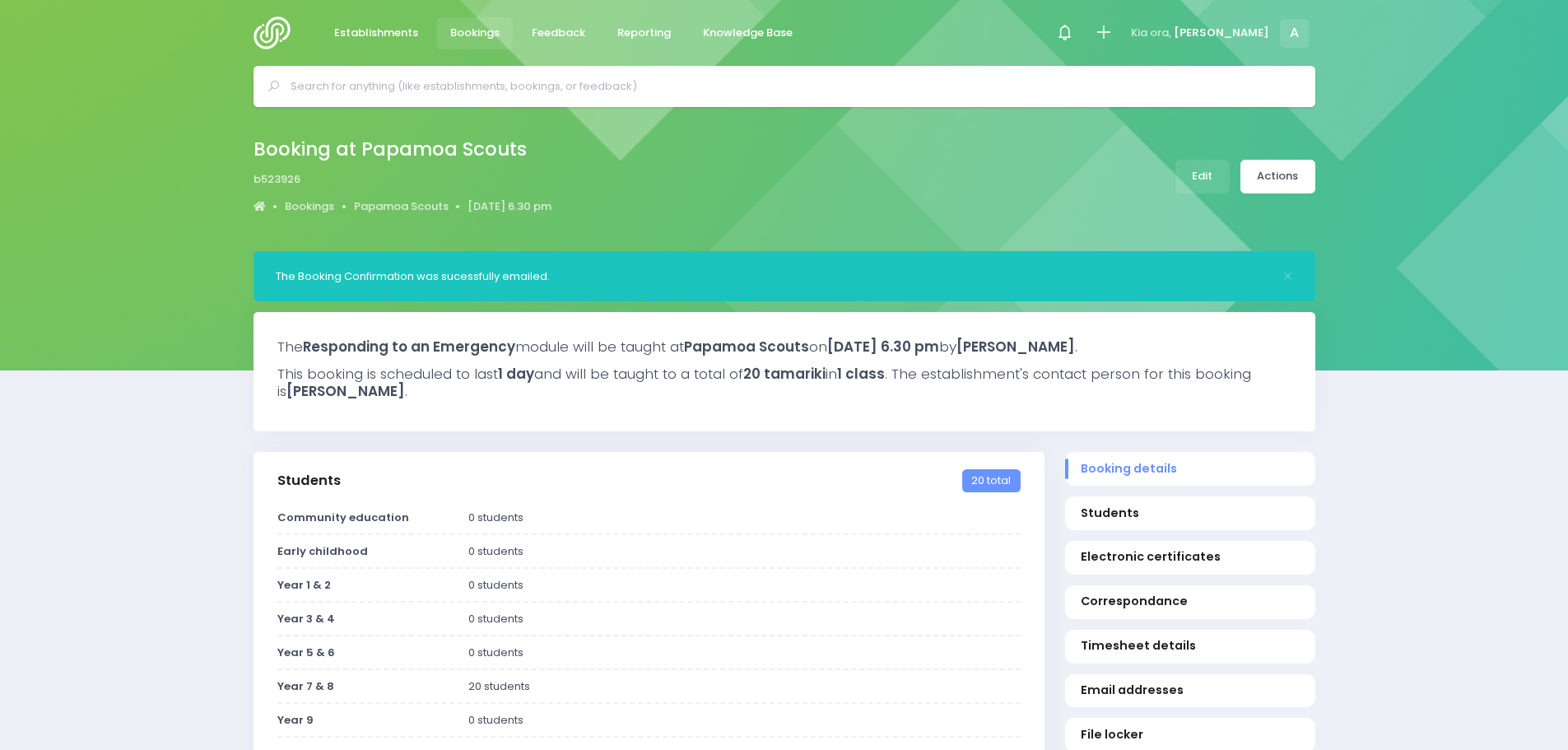
select select "5"
click at [273, 28] on img at bounding box center [277, 33] width 47 height 33
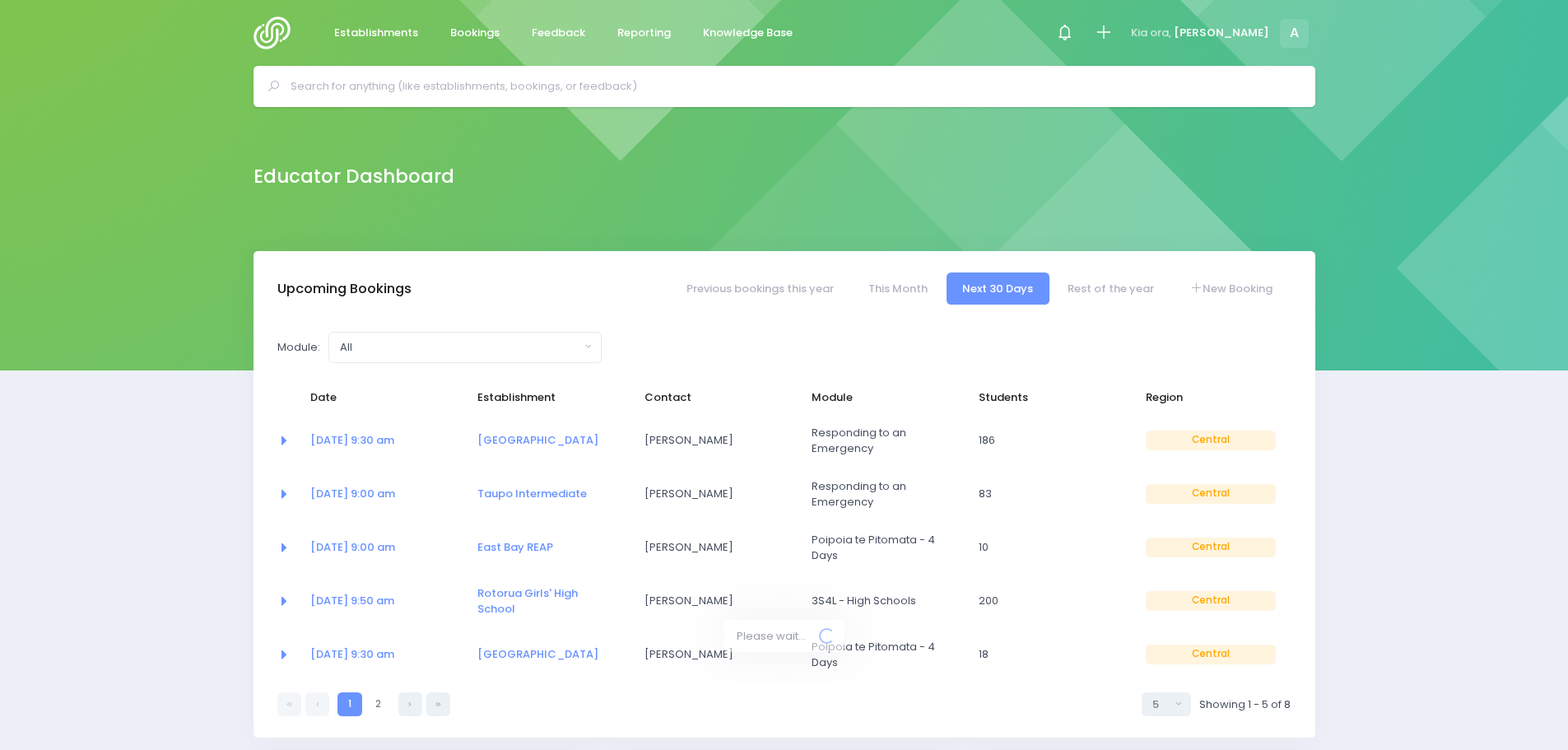
select select "5"
